Goal: Information Seeking & Learning: Learn about a topic

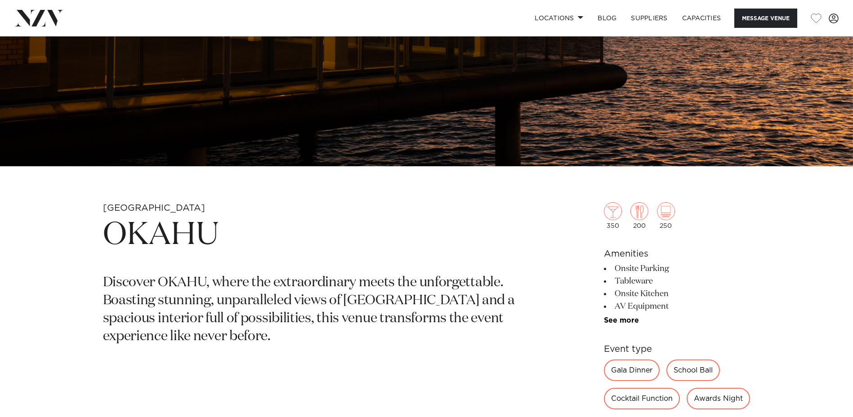
scroll to position [405, 0]
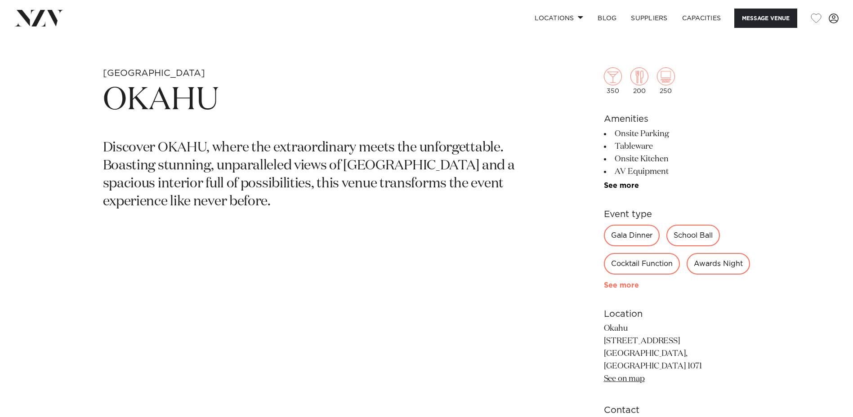
click at [623, 289] on link "See more" at bounding box center [639, 285] width 70 height 7
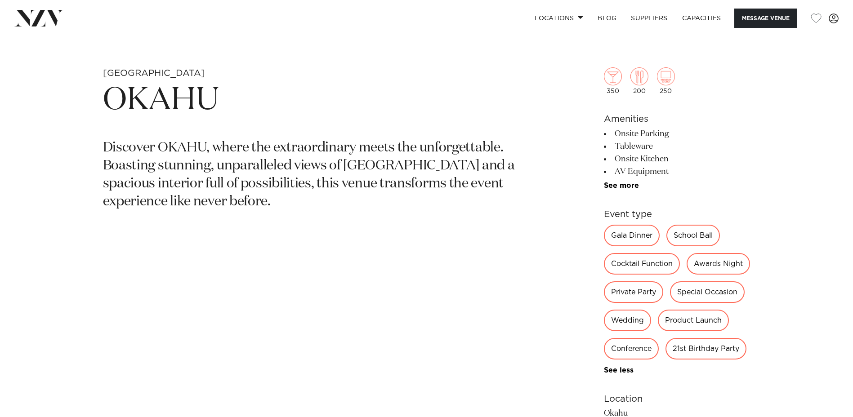
scroll to position [539, 0]
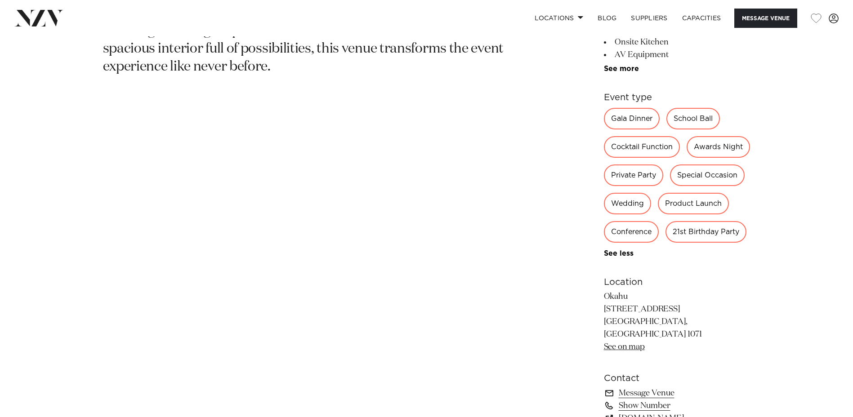
click at [670, 186] on div "Special Occasion" at bounding box center [707, 176] width 75 height 22
click at [651, 205] on div "Wedding" at bounding box center [627, 204] width 47 height 22
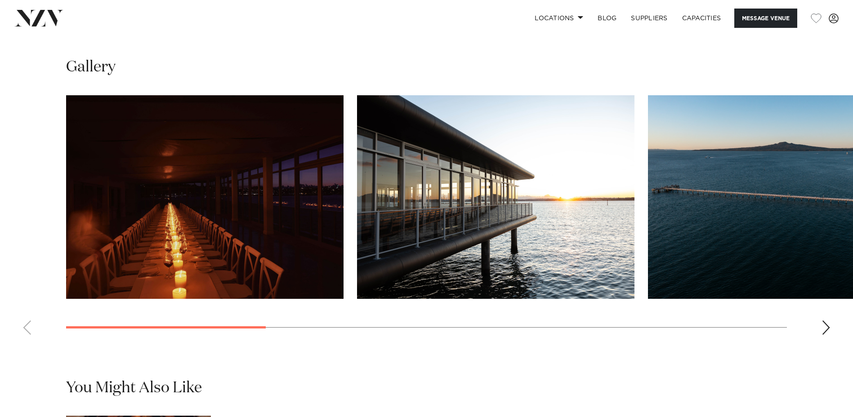
scroll to position [1034, 0]
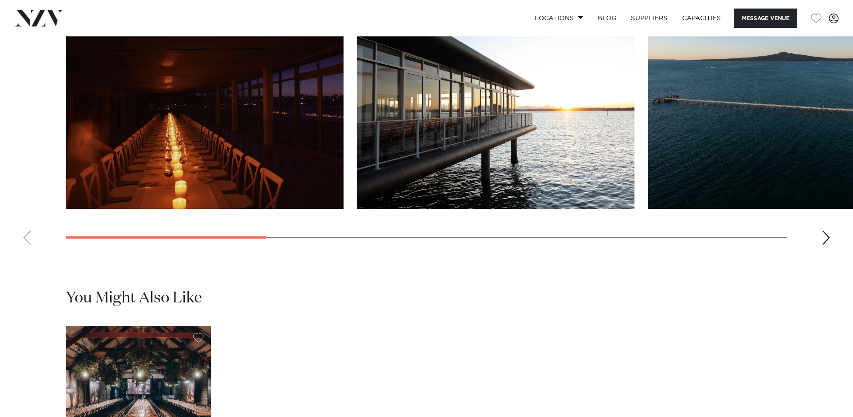
click at [827, 245] on div "Next slide" at bounding box center [825, 238] width 9 height 14
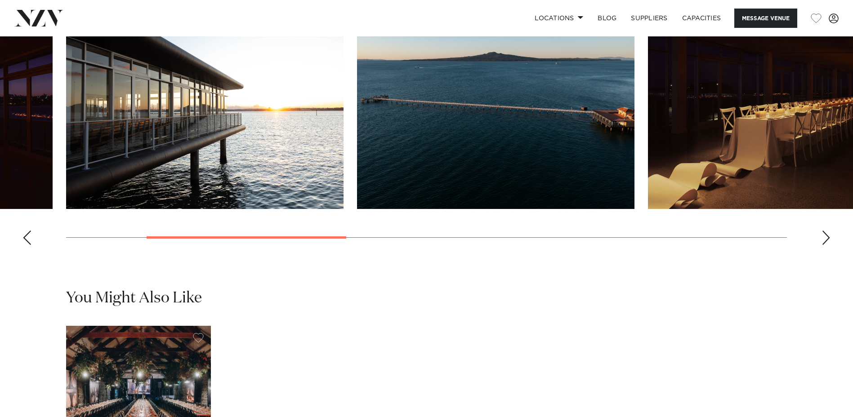
click at [827, 245] on div "Next slide" at bounding box center [825, 238] width 9 height 14
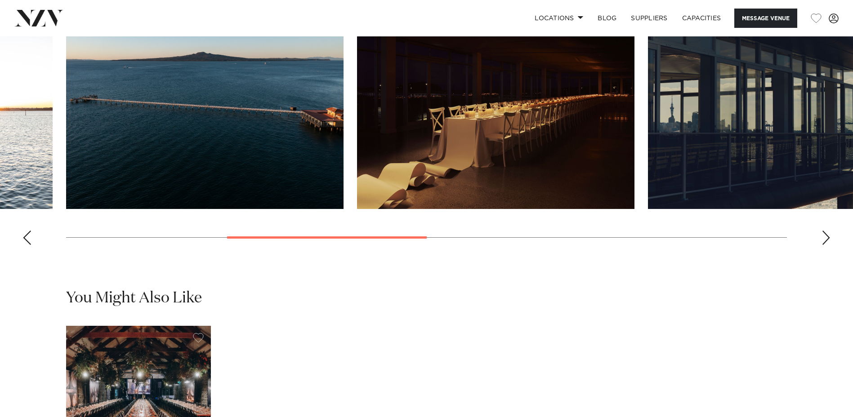
click at [827, 245] on div "Next slide" at bounding box center [825, 238] width 9 height 14
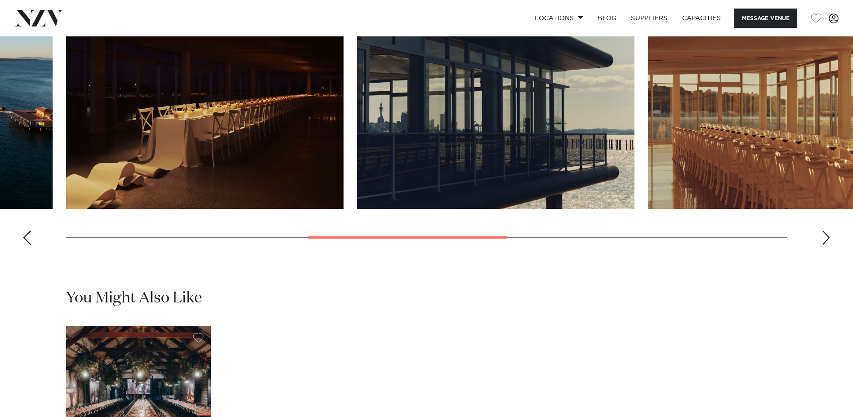
click at [827, 245] on div "Next slide" at bounding box center [825, 238] width 9 height 14
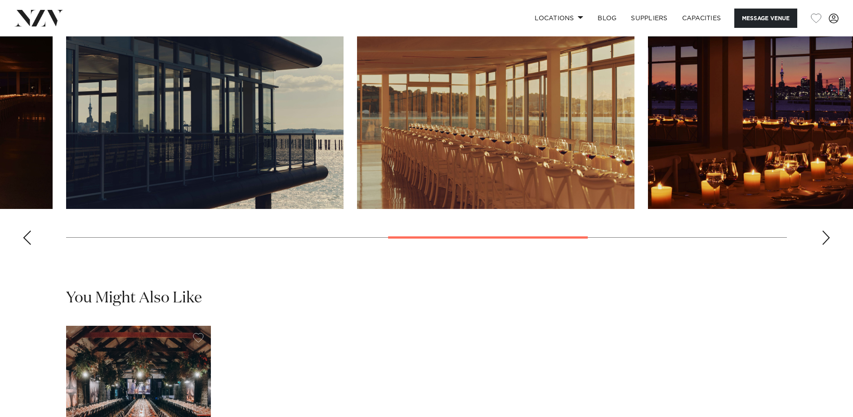
click at [827, 245] on div "Next slide" at bounding box center [825, 238] width 9 height 14
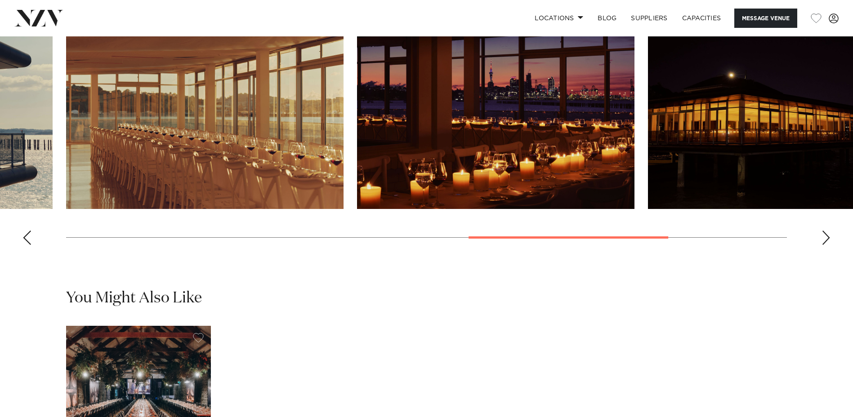
click at [827, 245] on div "Next slide" at bounding box center [825, 238] width 9 height 14
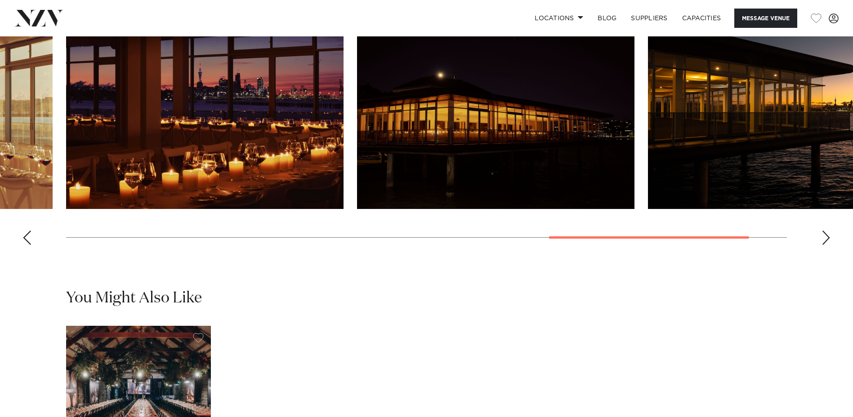
click at [827, 245] on div "Next slide" at bounding box center [825, 238] width 9 height 14
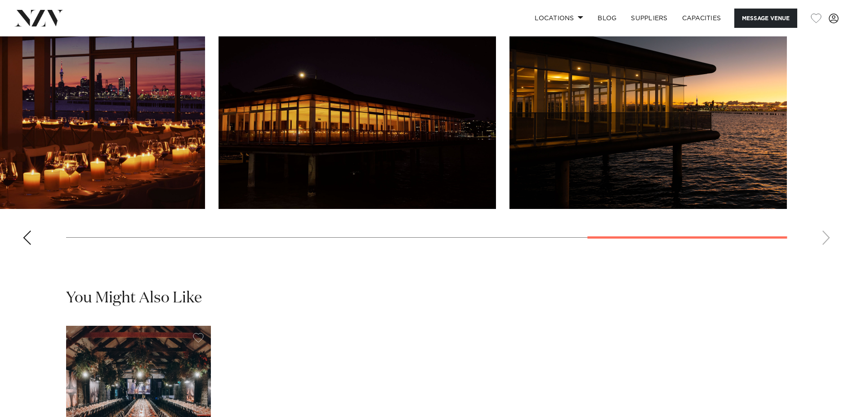
click at [827, 252] on swiper-container at bounding box center [426, 128] width 853 height 247
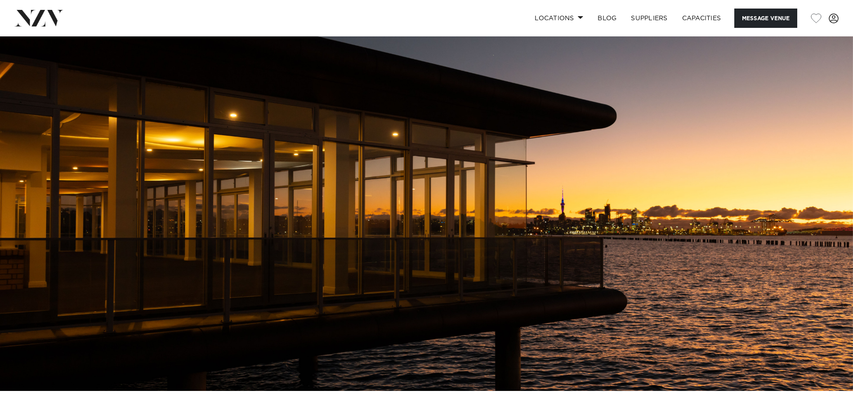
scroll to position [0, 0]
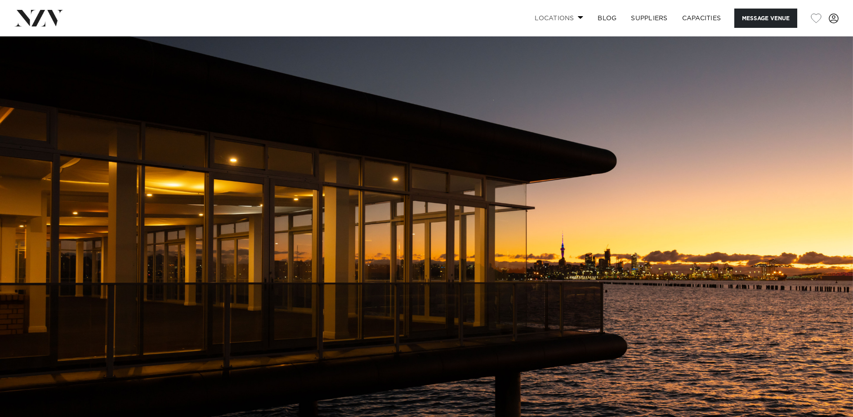
click at [572, 18] on link "Locations" at bounding box center [558, 18] width 63 height 19
